Goal: Information Seeking & Learning: Learn about a topic

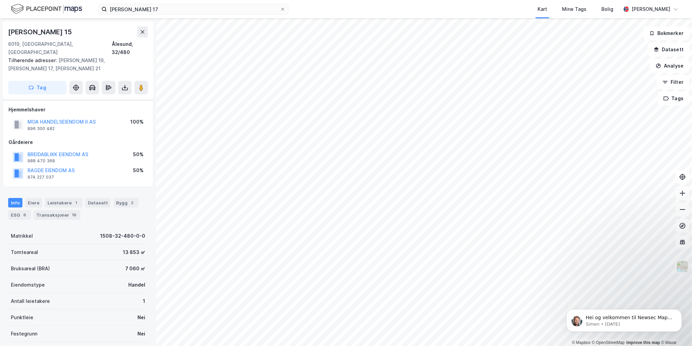
scroll to position [56, 0]
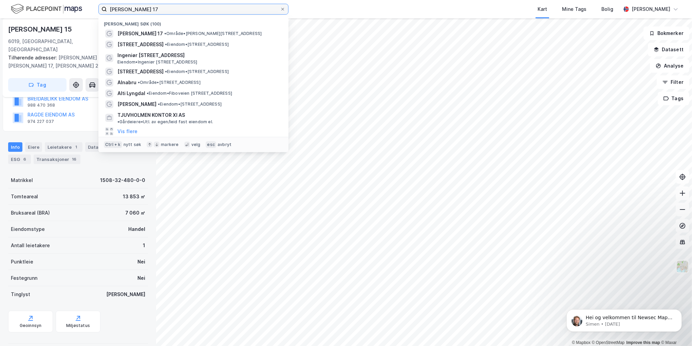
drag, startPoint x: 153, startPoint y: 10, endPoint x: -2, endPoint y: 12, distance: 154.4
click at [0, 12] on html "nordre holen 17 Nylige søk (100) Nordre Holen 17 • Område • Nordre Holen 17, 60…" at bounding box center [346, 173] width 692 height 346
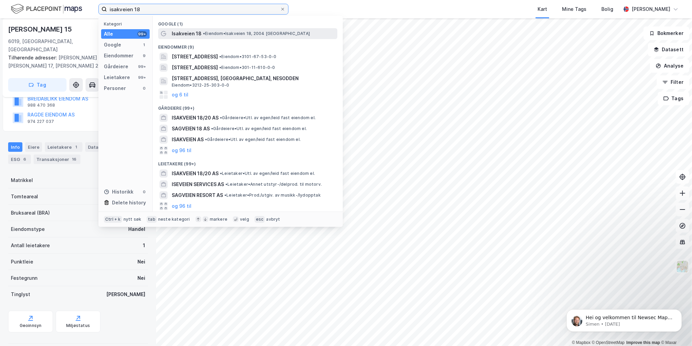
type input "isakveien 18"
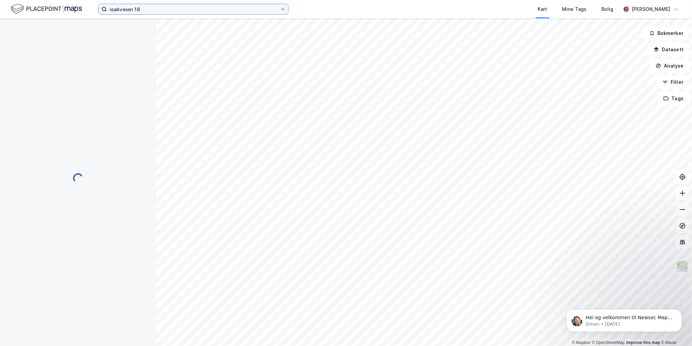
scroll to position [46, 0]
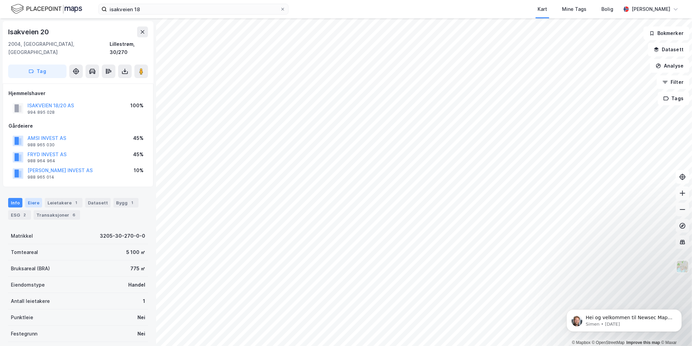
click at [33, 198] on div "Eiere" at bounding box center [33, 203] width 17 height 10
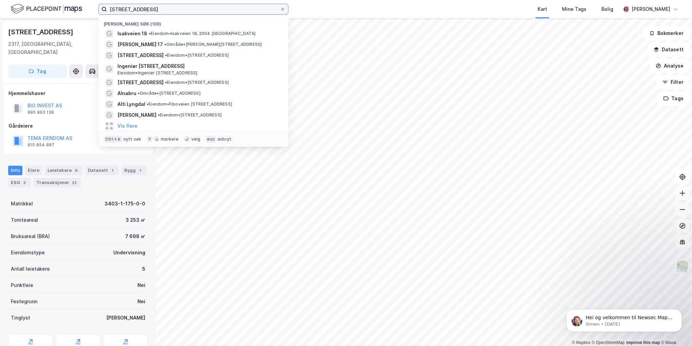
drag, startPoint x: 148, startPoint y: 6, endPoint x: 57, endPoint y: 3, distance: 91.0
click at [55, 8] on div "[STREET_ADDRESS] Nylige søk (100) Isakveien 18 • Eiendom • Isakveien 18, 2004 […" at bounding box center [346, 9] width 692 height 18
type input "[STREET_ADDRESS]"
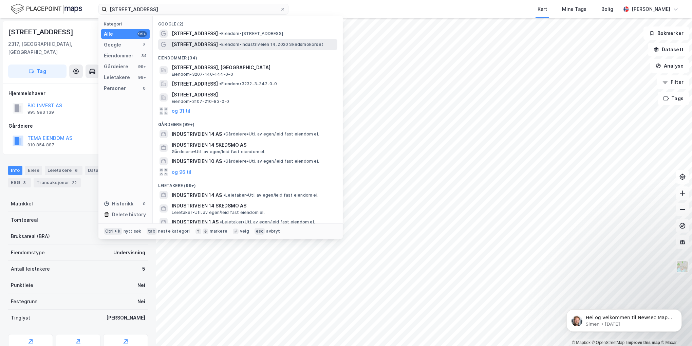
click at [220, 45] on span "• Eiendom • [STREET_ADDRESS]" at bounding box center [271, 44] width 104 height 5
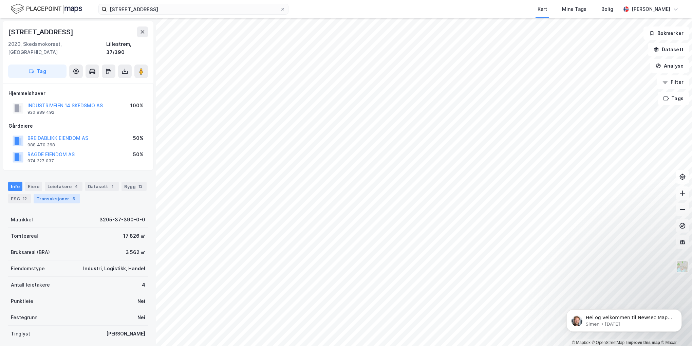
click at [71, 195] on div "5" at bounding box center [74, 198] width 7 height 7
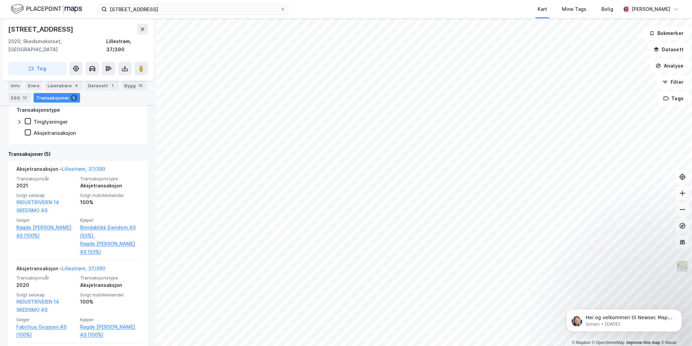
scroll to position [204, 0]
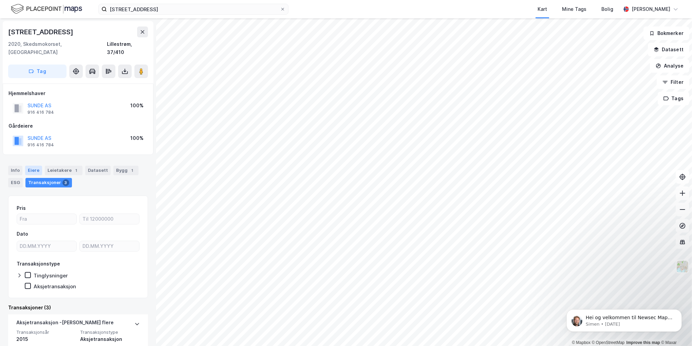
click at [33, 166] on div "Eiere" at bounding box center [33, 171] width 17 height 10
